Goal: Task Accomplishment & Management: Complete application form

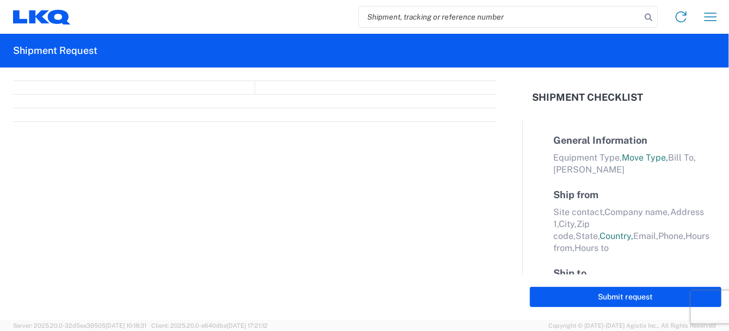
select select "FULL"
select select "LBS"
select select "IN"
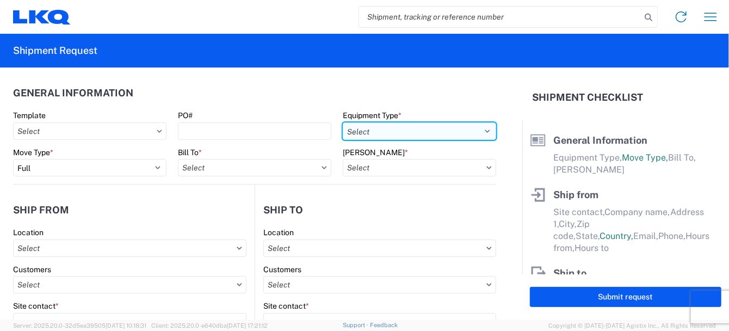
click at [479, 130] on select "Select 53’ Dry Van Flatbed Dropdeck (van) Lowboy (flatbed) Rail" at bounding box center [419, 130] width 153 height 17
select select "LOBY"
click at [343, 122] on select "Select 53’ Dry Van Flatbed Dropdeck (van) Lowboy (flatbed) Rail" at bounding box center [419, 130] width 153 height 17
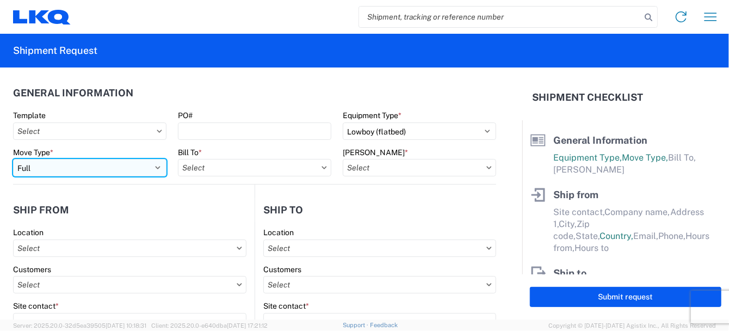
click at [153, 168] on select "Select Full Partial TL" at bounding box center [89, 167] width 153 height 17
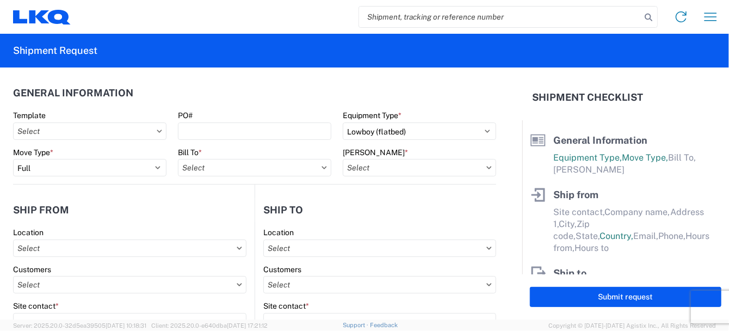
click at [322, 166] on icon at bounding box center [324, 167] width 5 height 3
click at [322, 169] on icon at bounding box center [324, 167] width 5 height 3
click at [250, 168] on input "text" at bounding box center [254, 167] width 153 height 17
type input "5"
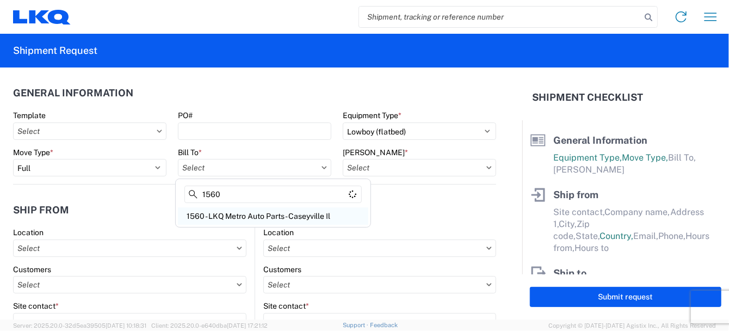
type input "1560"
click at [263, 214] on div "1560 - LKQ Metro Auto Parts - Caseyville Il" at bounding box center [273, 215] width 190 height 17
type input "1560 - LKQ Metro Auto Parts - Caseyville Il"
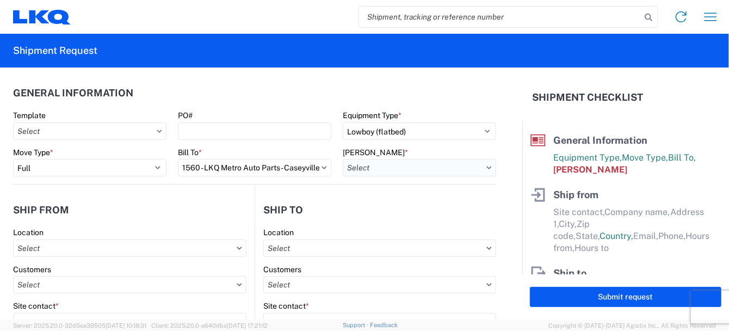
click at [437, 168] on input "text" at bounding box center [419, 167] width 153 height 17
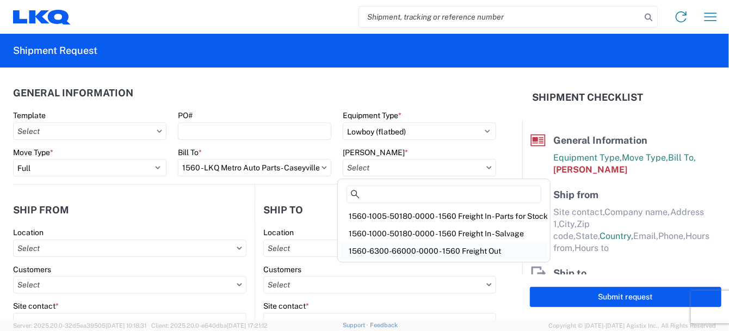
click at [465, 250] on div "1560-6300-66000-0000 - 1560 Freight Out" at bounding box center [444, 250] width 208 height 17
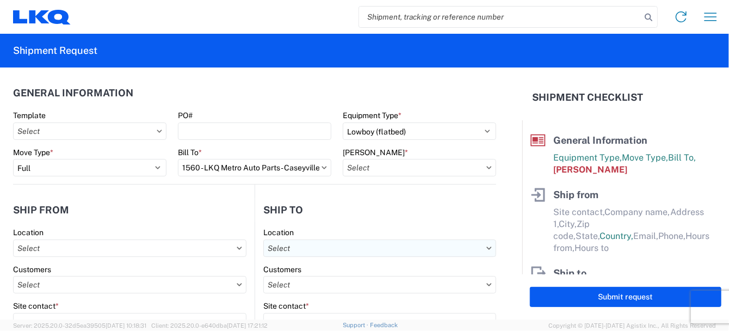
type input "1560-6300-66000-0000 - 1560 Freight Out"
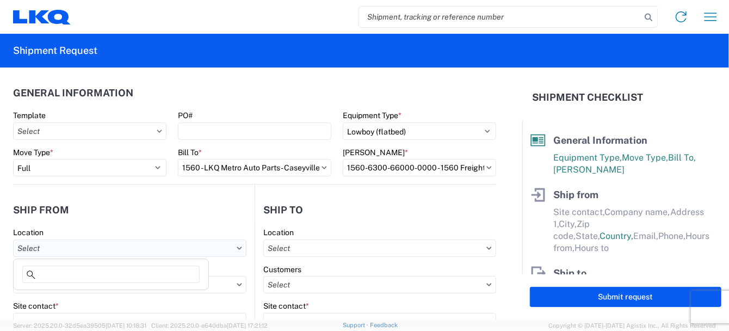
click at [73, 249] on input "text" at bounding box center [129, 247] width 233 height 17
type input "1560"
click at [98, 297] on div "1560 - LKQ Metro Auto Parts - Caseyville Il" at bounding box center [111, 295] width 190 height 17
type input "1560 - LKQ Metro Auto Parts - Caseyville Il"
type input "LKQ Corporation"
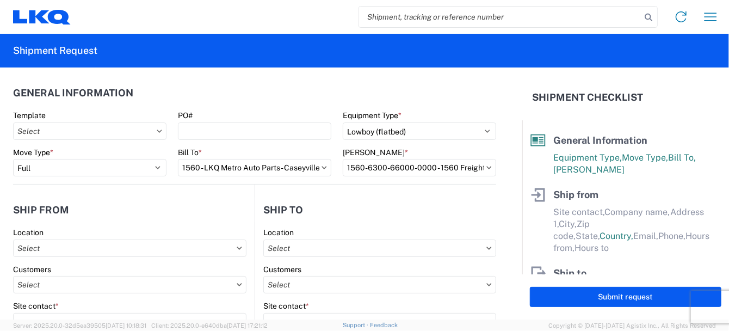
type input "[STREET_ADDRESS]"
type input "Caseyville"
type input "62232"
select select "IL"
select select "US"
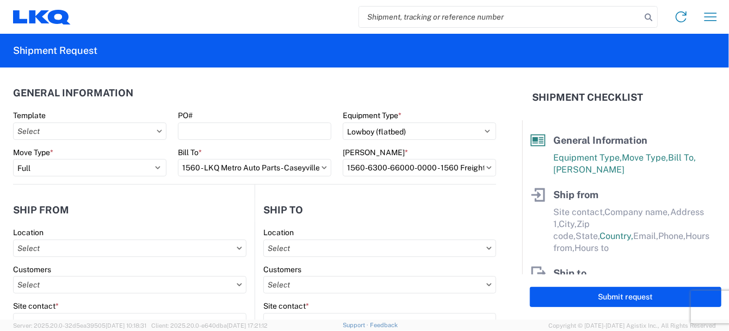
type input "07:00"
type input "17:00"
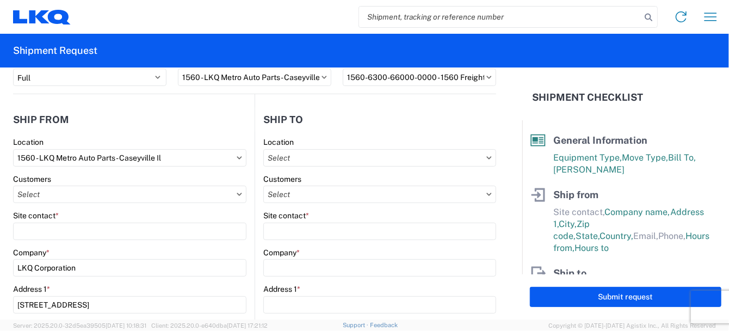
scroll to position [109, 0]
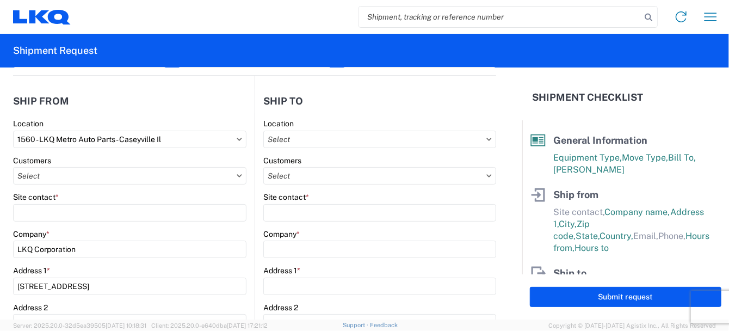
click at [237, 175] on icon at bounding box center [239, 175] width 5 height 3
click at [237, 176] on icon at bounding box center [239, 175] width 5 height 3
click at [165, 175] on input "text" at bounding box center [129, 175] width 233 height 17
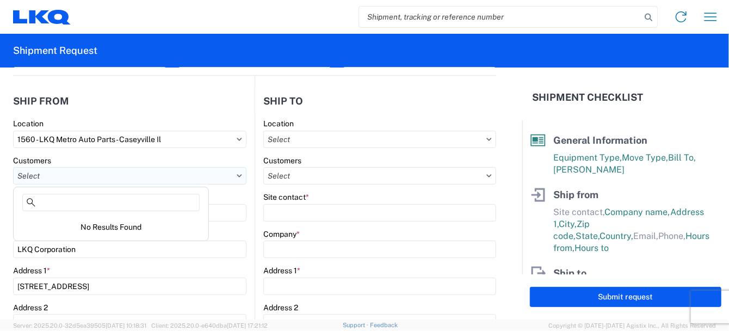
click at [165, 175] on input "text" at bounding box center [129, 175] width 233 height 17
click at [331, 134] on input "text" at bounding box center [379, 139] width 233 height 17
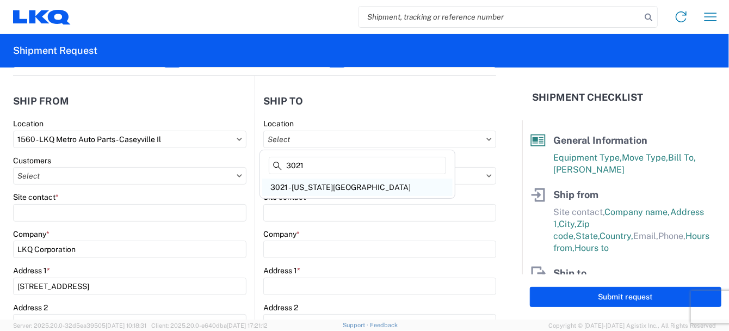
type input "3021"
click at [341, 192] on div "3021 - [US_STATE][GEOGRAPHIC_DATA]" at bounding box center [357, 186] width 190 height 17
type input "3021 - [US_STATE][GEOGRAPHIC_DATA]"
type input "LKQ Corporation"
type input "[STREET_ADDRESS]"
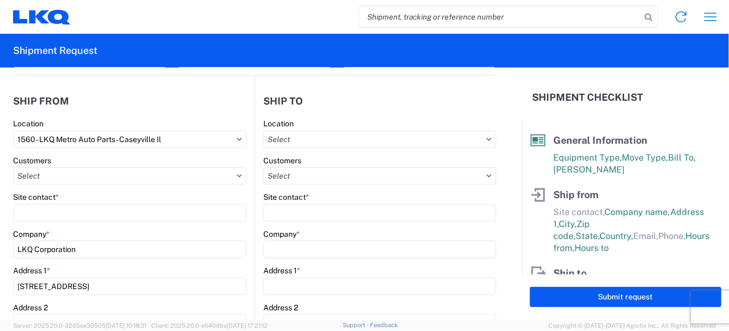
type input "Suite 100"
type input "Shawnee"
type input "66226"
select select "US"
type input "[PHONE_NUMBER]"
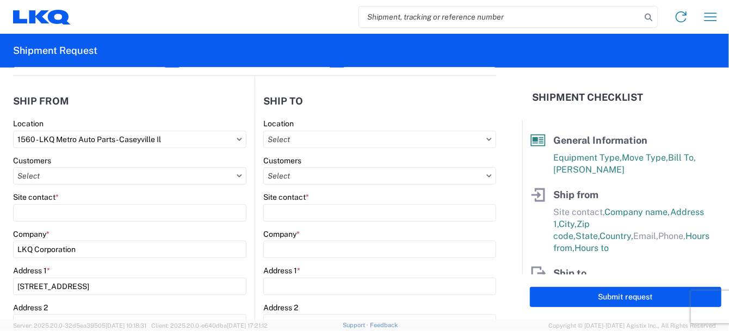
type input "07:00"
type input "21:00"
select select
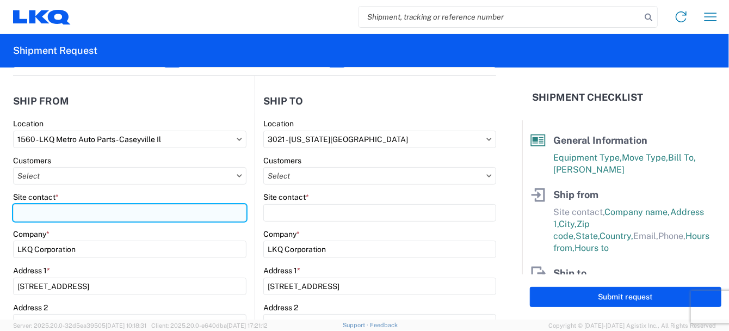
click at [83, 208] on input "Site contact *" at bounding box center [129, 212] width 233 height 17
type input "[PERSON_NAME]"
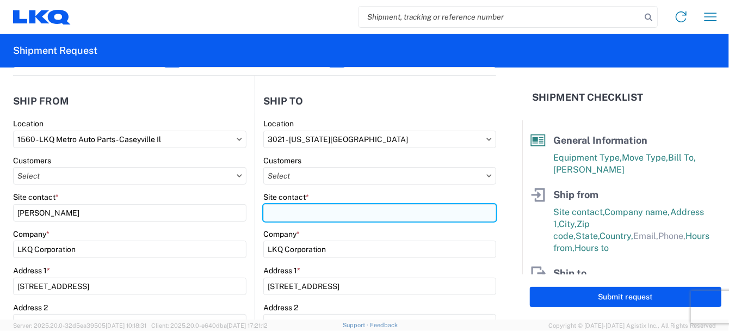
click at [280, 213] on input "Site contact *" at bounding box center [379, 212] width 233 height 17
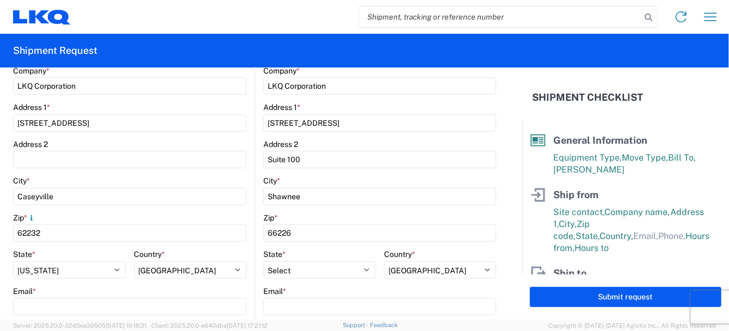
scroll to position [327, 0]
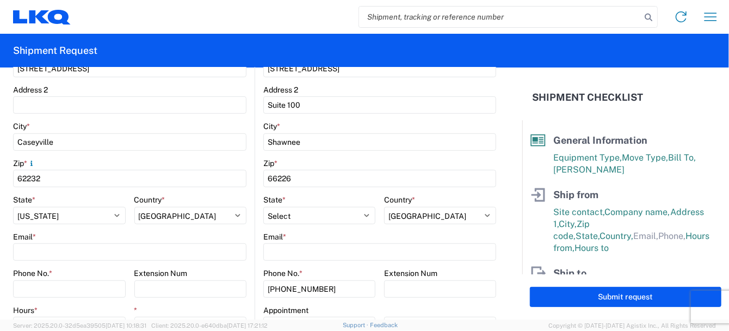
type input "[PERSON_NAME]"
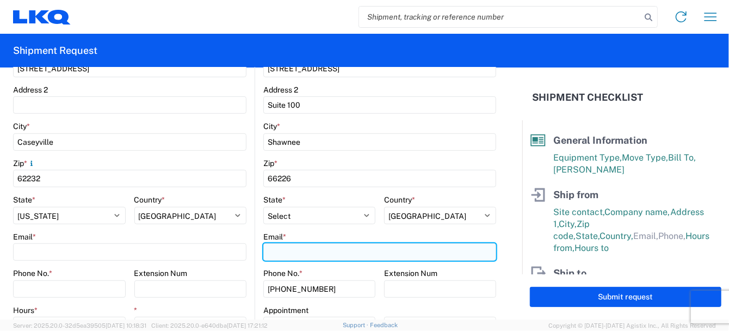
click at [287, 249] on input "Email *" at bounding box center [379, 251] width 233 height 17
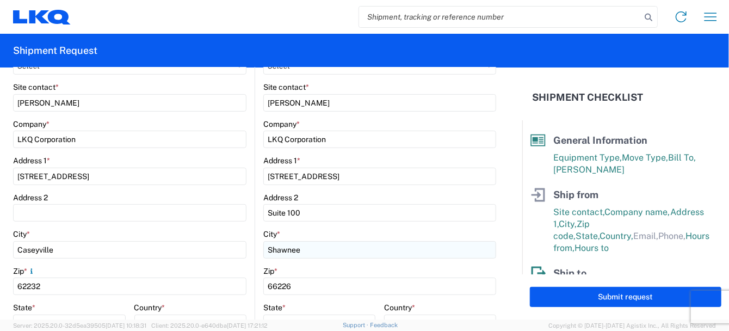
scroll to position [218, 0]
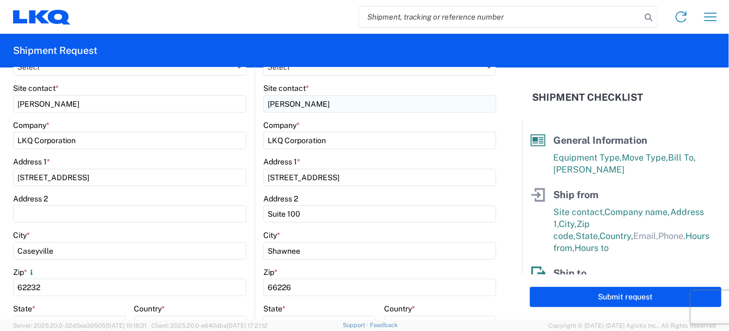
type input "[EMAIL_ADDRESS][DOMAIN_NAME]"
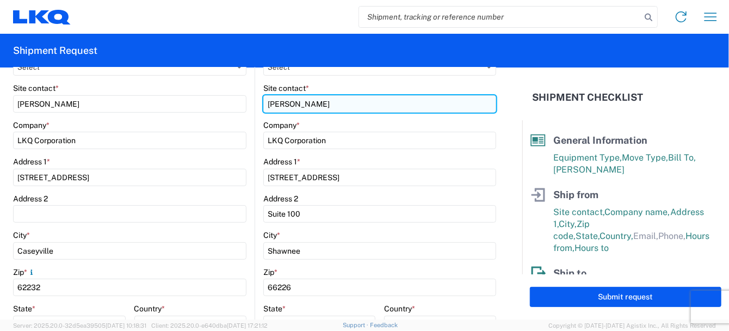
click at [288, 103] on input "[PERSON_NAME]" at bounding box center [379, 103] width 233 height 17
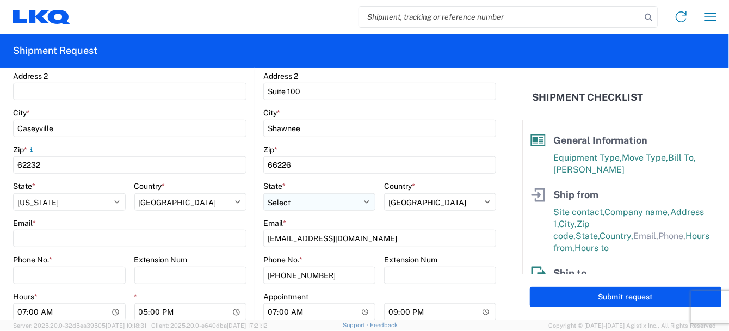
scroll to position [381, 0]
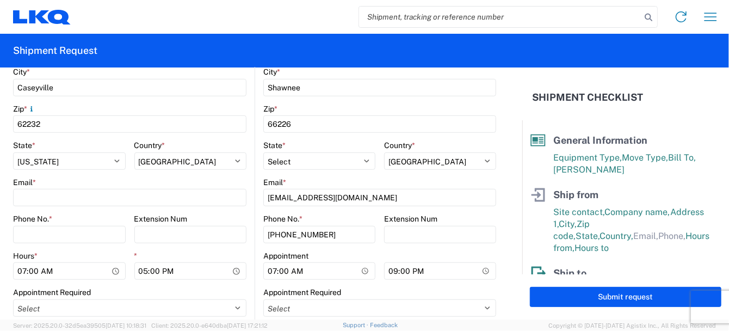
type input "[PERSON_NAME]"
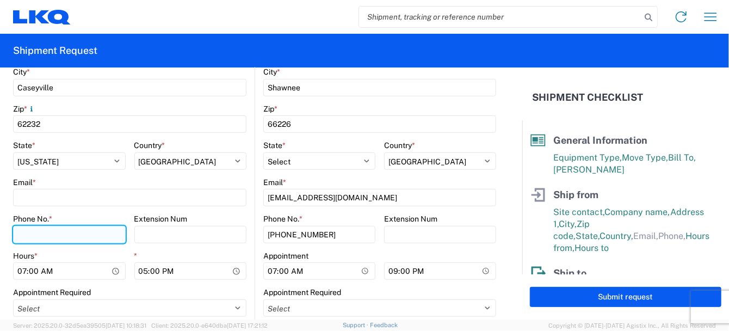
click at [57, 231] on input "Phone No. *" at bounding box center [69, 234] width 113 height 17
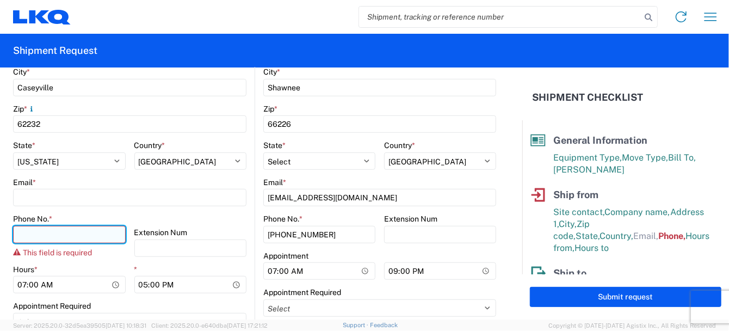
click at [43, 235] on input "Phone No. *" at bounding box center [69, 234] width 113 height 17
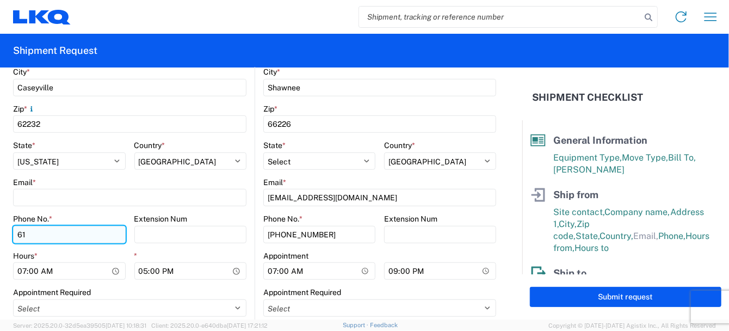
type input "6"
type input "[PHONE_NUMBER]"
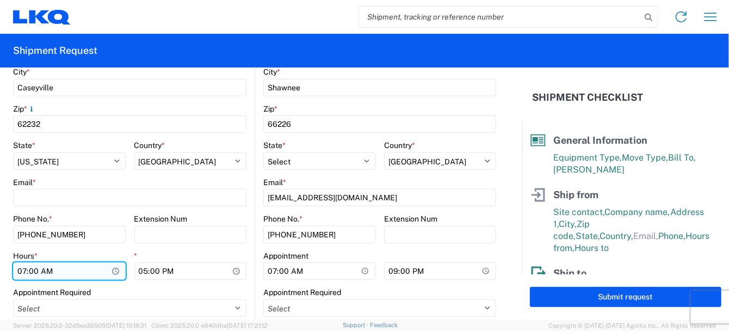
click at [24, 268] on input "07:00" at bounding box center [69, 270] width 113 height 17
click at [26, 268] on input "07:00" at bounding box center [69, 270] width 113 height 17
type input "08:00"
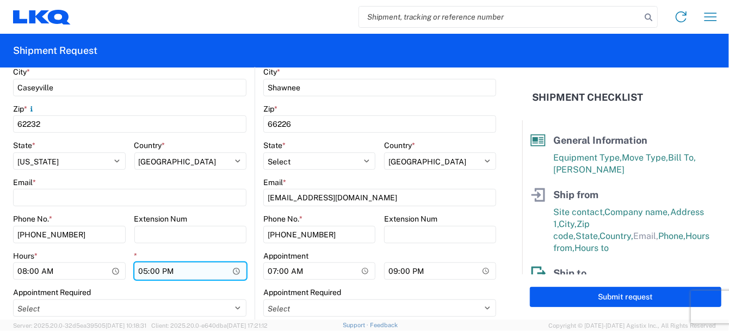
click at [144, 267] on input "17:00" at bounding box center [190, 270] width 113 height 17
type input "16:00"
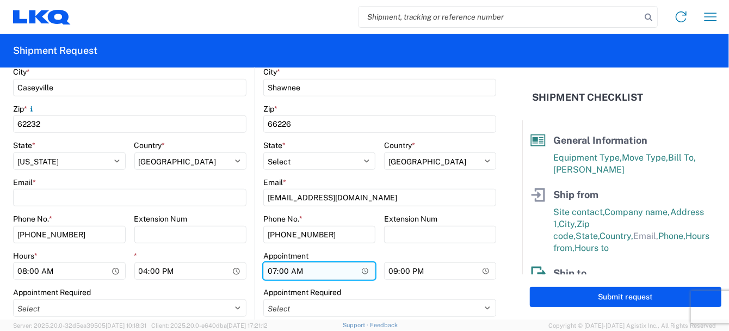
click at [270, 270] on input "07:00" at bounding box center [319, 270] width 112 height 17
type input "08:00"
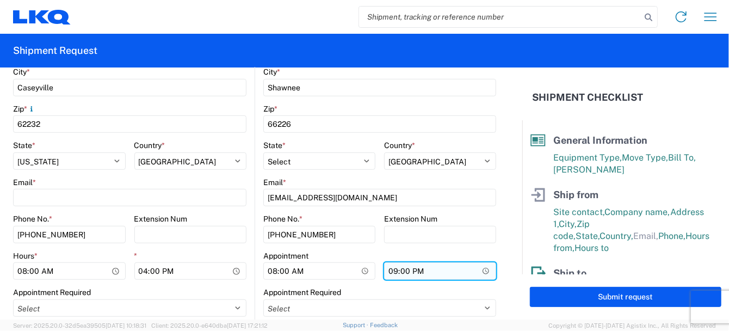
click at [391, 270] on input "21:00" at bounding box center [440, 270] width 112 height 17
type input "16:00"
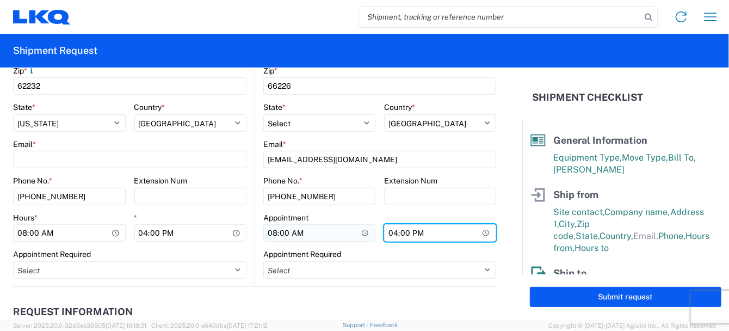
scroll to position [435, 0]
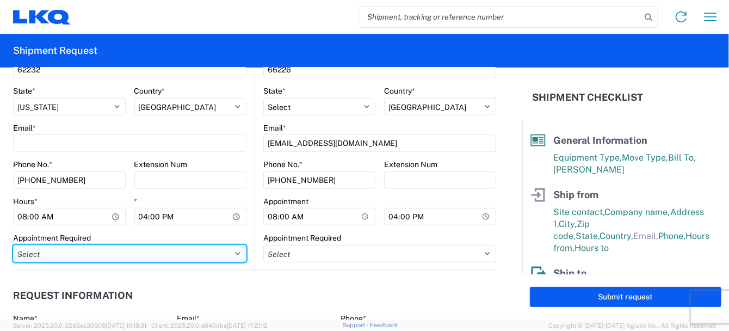
click at [235, 252] on select "Select Appt Required Appt Not Required Appt - First available" at bounding box center [129, 253] width 233 height 17
select select "apptNotRequired"
click at [13, 245] on select "Select Appt Required Appt Not Required Appt - First available" at bounding box center [129, 253] width 233 height 17
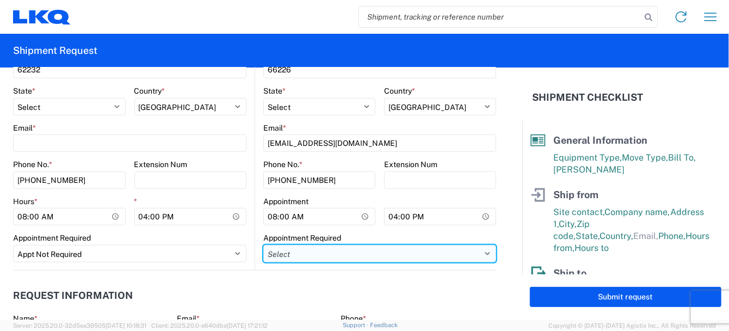
click at [484, 254] on select "Select Appt Required Appt Not Required Appt - First available" at bounding box center [379, 253] width 233 height 17
select select "apptNotRequired"
click at [263, 245] on select "Select Appt Required Appt Not Required Appt - First available" at bounding box center [379, 253] width 233 height 17
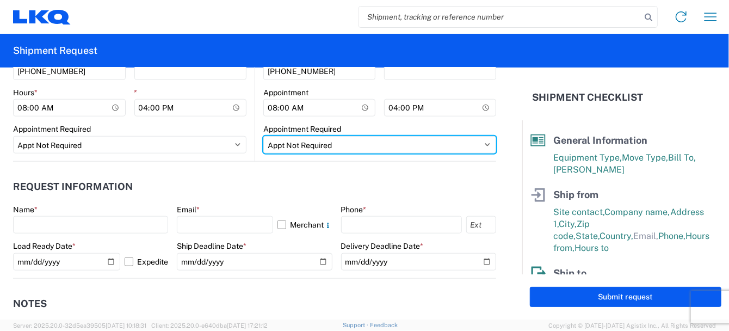
scroll to position [599, 0]
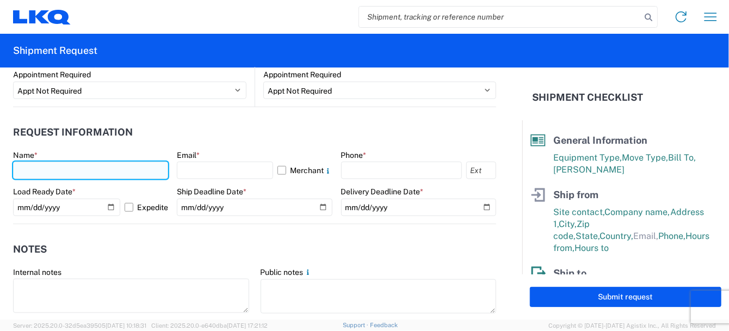
click at [40, 167] on input "text" at bounding box center [90, 170] width 155 height 17
type input "[PERSON_NAME]"
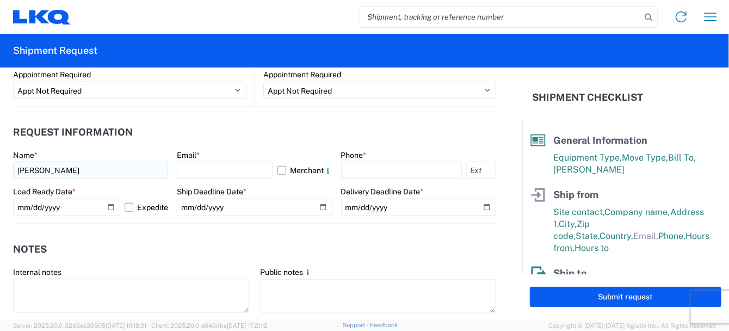
select select "IL"
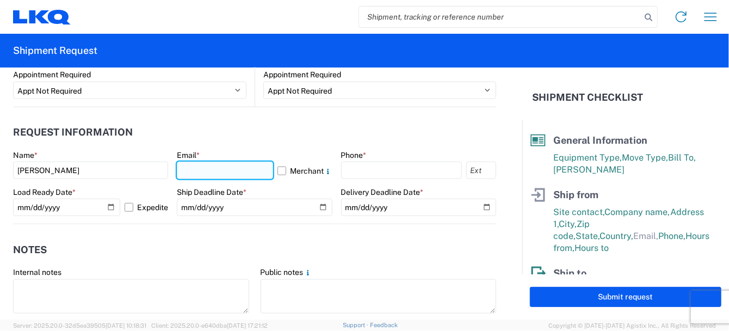
click at [189, 168] on input "text" at bounding box center [225, 170] width 96 height 17
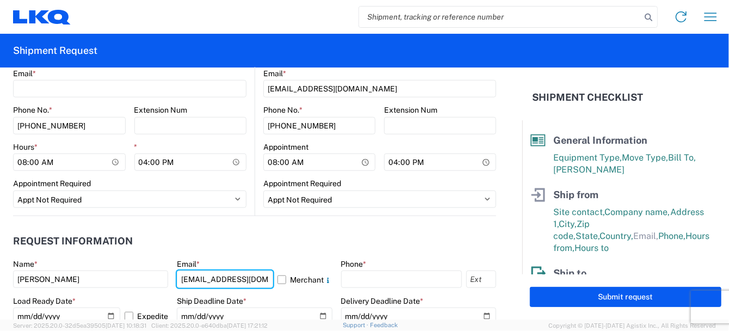
scroll to position [435, 0]
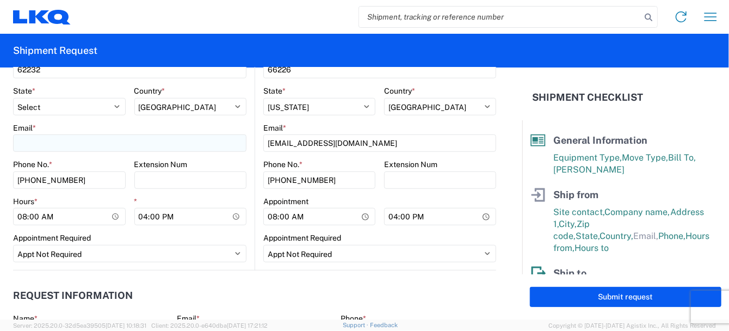
type input "[EMAIL_ADDRESS][DOMAIN_NAME]"
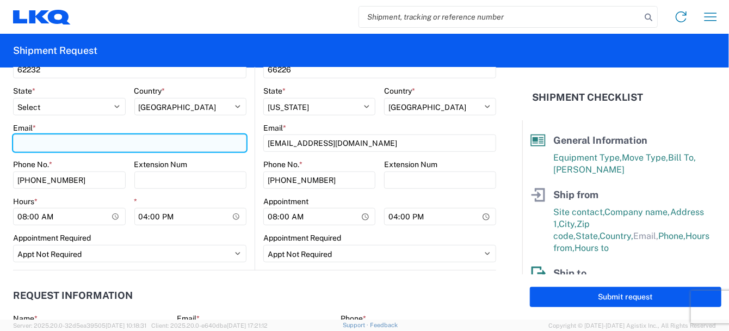
click at [56, 143] on input "Email *" at bounding box center [129, 142] width 233 height 17
type input "[EMAIL_ADDRESS][DOMAIN_NAME]"
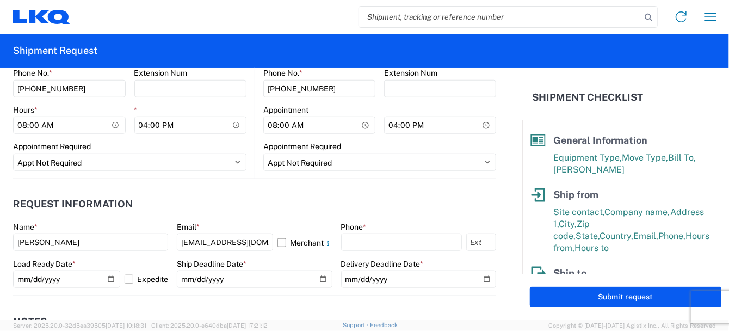
scroll to position [544, 0]
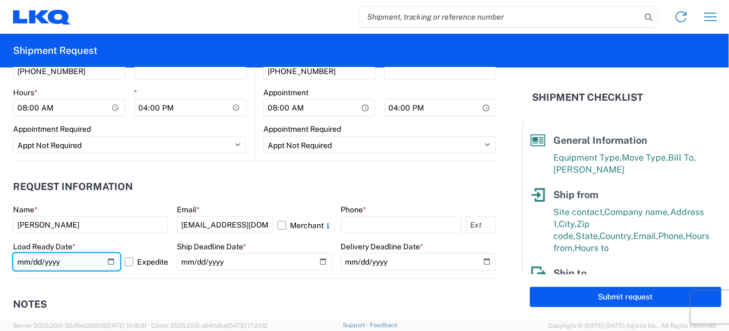
click at [110, 260] on input "[DATE]" at bounding box center [66, 261] width 107 height 17
type input "[DATE]"
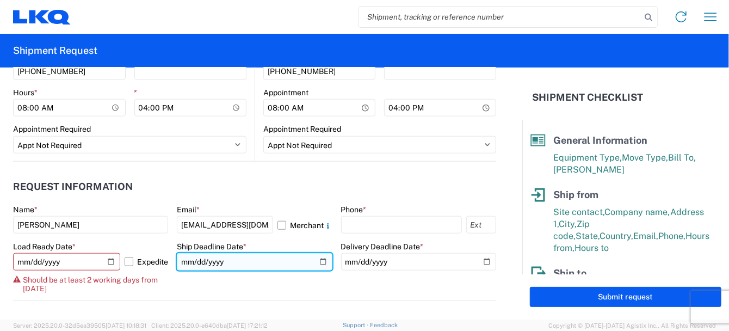
click at [243, 258] on input "date" at bounding box center [254, 261] width 155 height 17
type input "[DATE]"
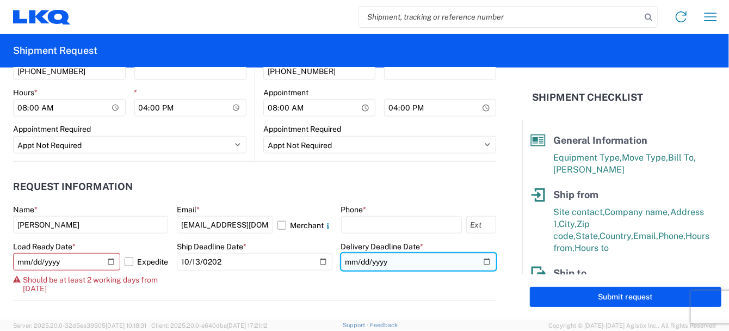
click at [360, 263] on input "date" at bounding box center [418, 261] width 155 height 17
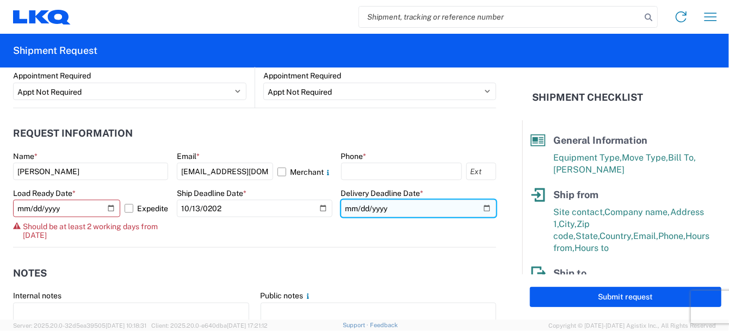
scroll to position [599, 0]
click at [354, 208] on input "date" at bounding box center [418, 207] width 155 height 17
click at [393, 205] on input "date" at bounding box center [418, 207] width 155 height 17
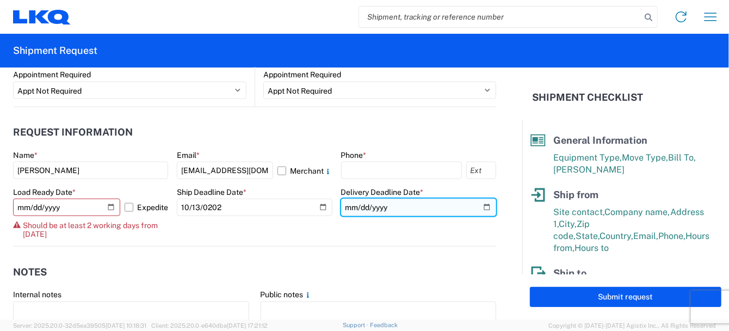
click at [481, 207] on input "date" at bounding box center [418, 207] width 155 height 17
type input "[DATE]"
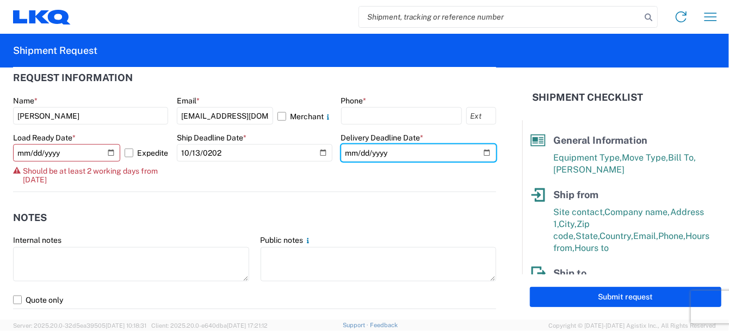
scroll to position [707, 0]
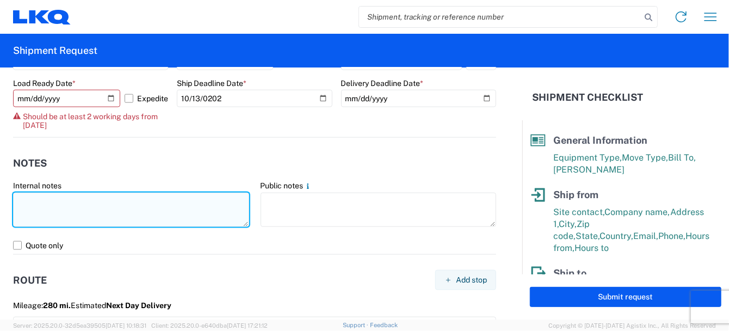
click at [55, 207] on textarea at bounding box center [131, 210] width 236 height 34
click at [112, 195] on textarea "2025 crew cab Ford F150" at bounding box center [131, 210] width 236 height 34
click at [37, 200] on textarea "2025 crew cab Ford F150 short bed 145WB" at bounding box center [131, 210] width 236 height 34
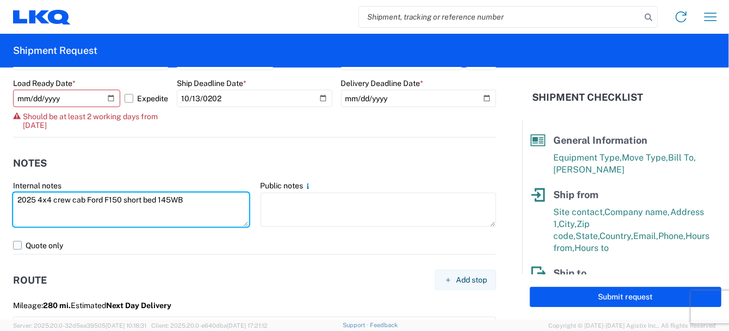
type textarea "2025 4x4 crew cab Ford F150 short bed 145WB"
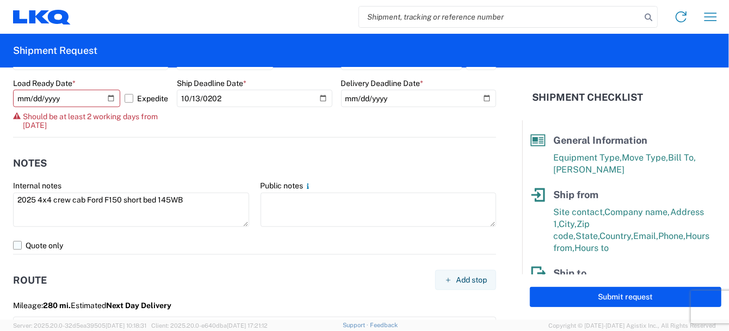
click at [17, 244] on label "Quote only" at bounding box center [254, 245] width 483 height 17
click at [0, 0] on input "Quote only" at bounding box center [0, 0] width 0 height 0
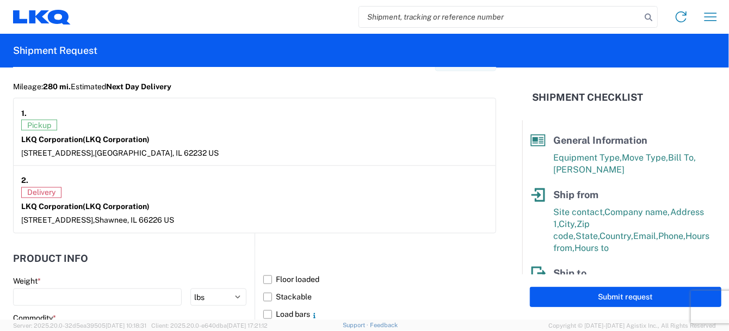
scroll to position [1034, 0]
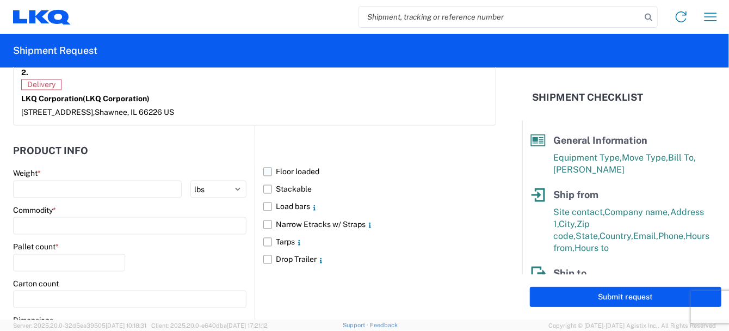
click at [264, 169] on label "Floor loaded" at bounding box center [379, 171] width 233 height 17
click at [0, 0] on input "Floor loaded" at bounding box center [0, 0] width 0 height 0
click at [55, 221] on input at bounding box center [129, 225] width 233 height 17
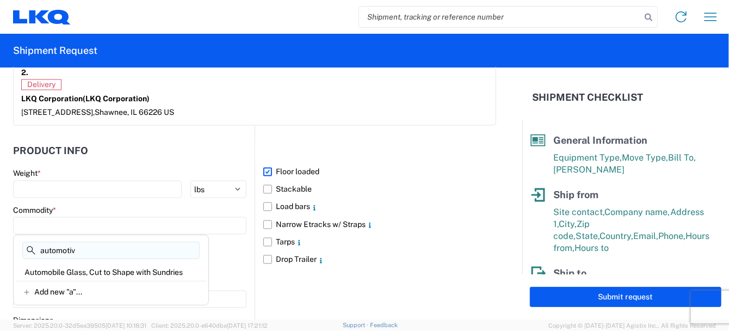
type input "automotive"
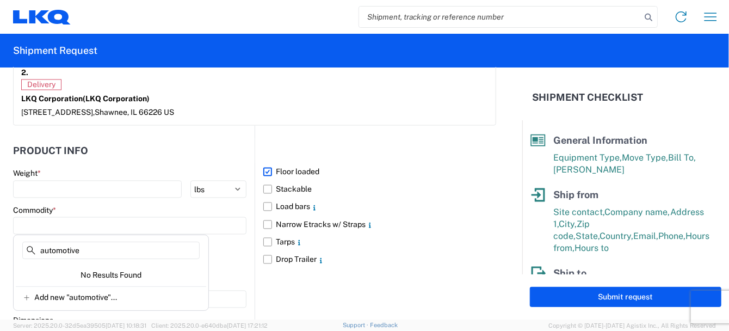
drag, startPoint x: 84, startPoint y: 249, endPoint x: -24, endPoint y: 243, distance: 108.5
click at [0, 243] on html "Home Shipment request Shipment tracking Shipment Request General Information Te…" at bounding box center [364, 165] width 729 height 331
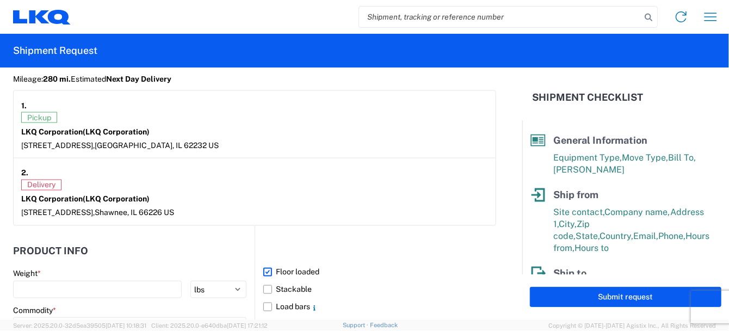
scroll to position [1028, 0]
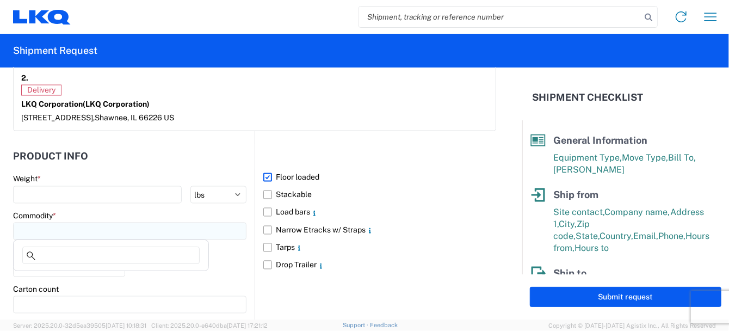
click at [64, 225] on input at bounding box center [129, 231] width 233 height 17
type input "f"
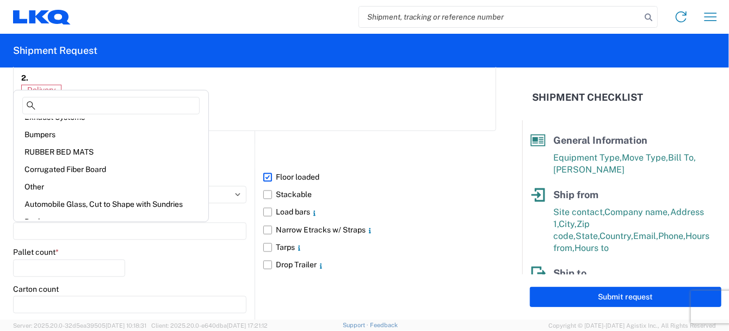
scroll to position [186, 0]
click at [37, 183] on div "Other" at bounding box center [111, 185] width 190 height 17
type input "Other"
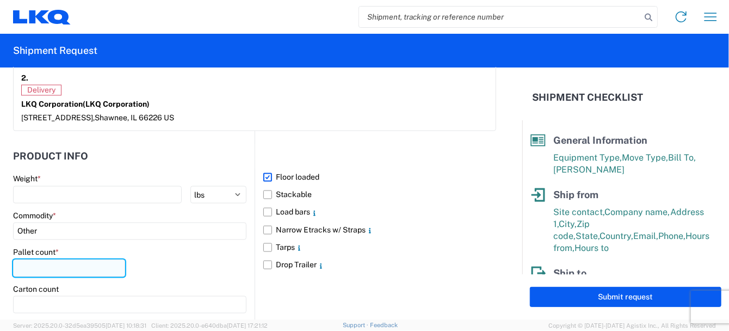
click at [40, 267] on input "number" at bounding box center [69, 268] width 112 height 17
type input "10"
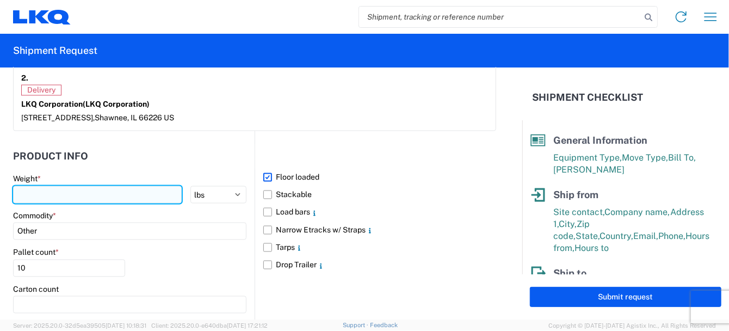
click at [32, 193] on input "number" at bounding box center [97, 194] width 169 height 17
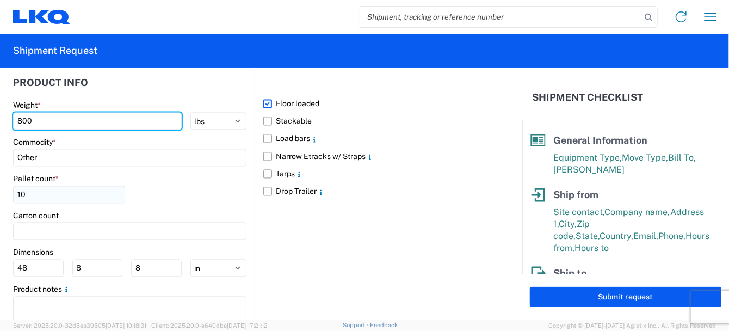
scroll to position [1137, 0]
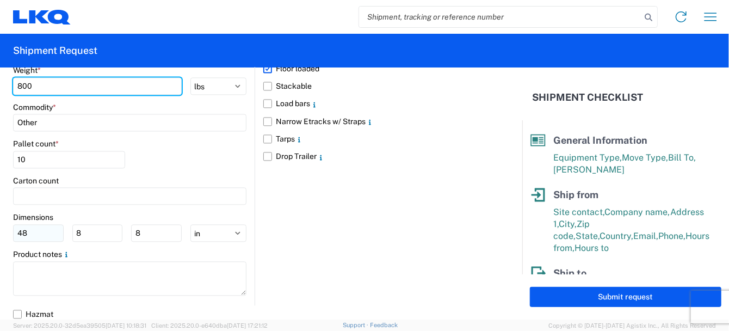
type input "800"
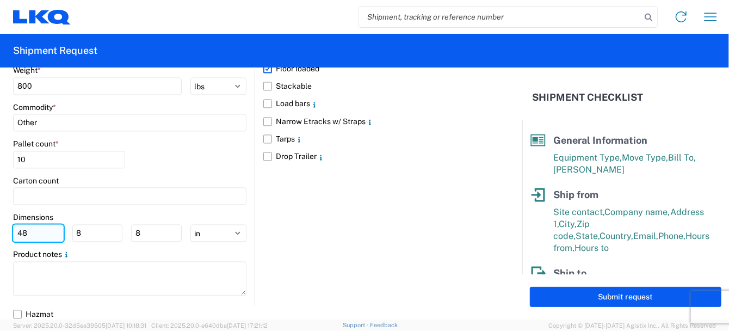
click at [39, 229] on input "48" at bounding box center [38, 232] width 51 height 17
type input "72"
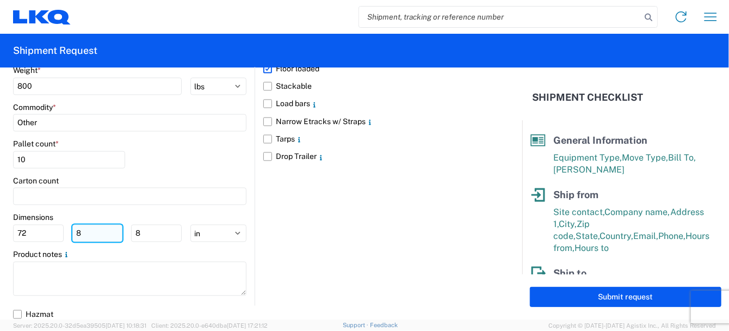
click at [89, 229] on input "8" at bounding box center [97, 232] width 51 height 17
type input "216"
click at [150, 233] on input "8" at bounding box center [156, 232] width 51 height 17
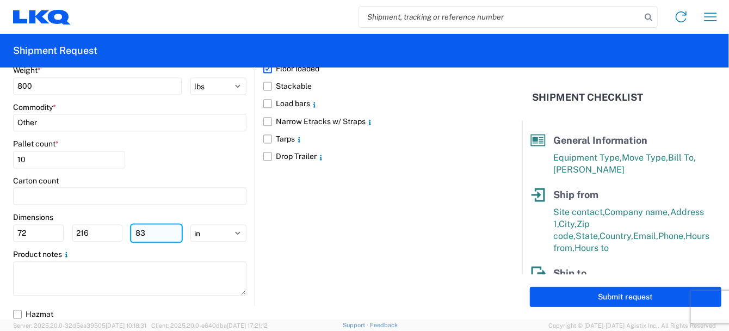
type input "8"
type input "32"
